Goal: Transaction & Acquisition: Purchase product/service

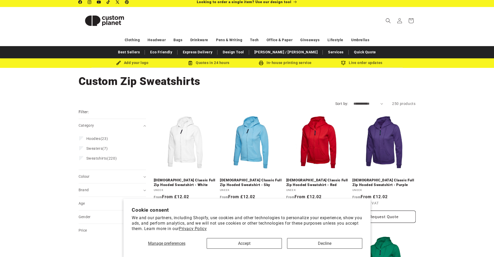
scroll to position [22, 0]
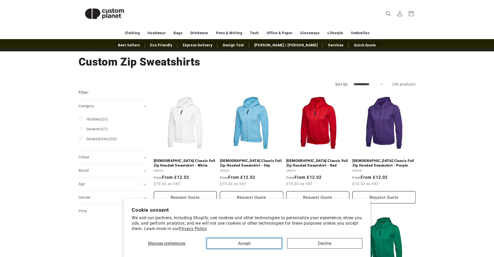
click at [252, 243] on button "Accept" at bounding box center [244, 243] width 75 height 11
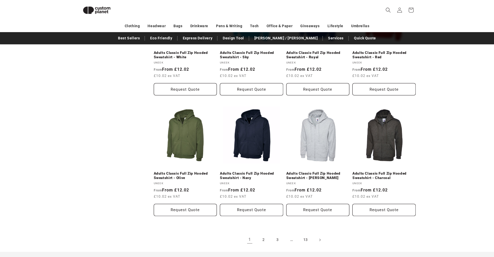
scroll to position [496, 0]
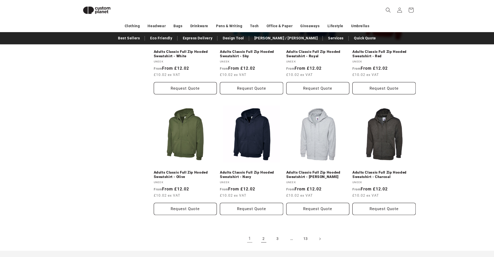
click at [264, 233] on link "2" at bounding box center [263, 238] width 11 height 11
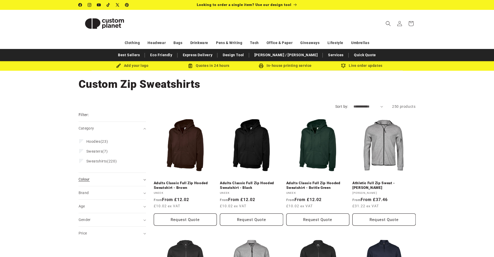
click at [145, 179] on summary "Colour (0)" at bounding box center [112, 179] width 67 height 13
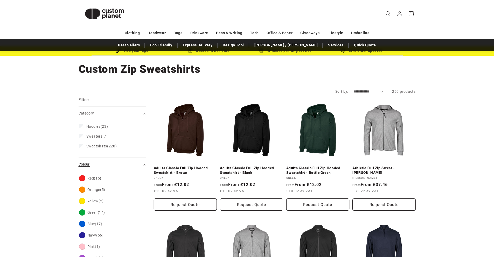
scroll to position [16, 0]
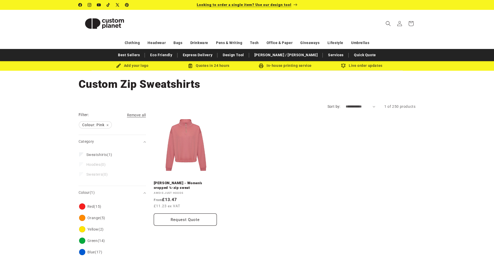
click at [276, 3] on span "Looking to order a single item? Use our design tool" at bounding box center [244, 5] width 95 height 4
